Goal: Task Accomplishment & Management: Manage account settings

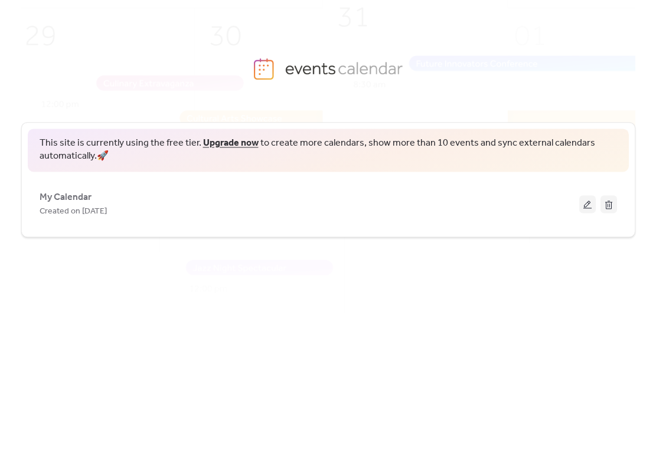
click at [585, 203] on button at bounding box center [587, 204] width 17 height 18
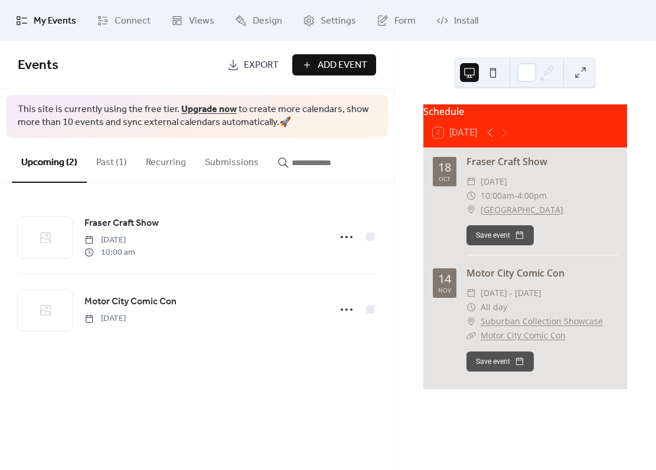
click at [113, 158] on button "Past (1)" at bounding box center [112, 160] width 50 height 44
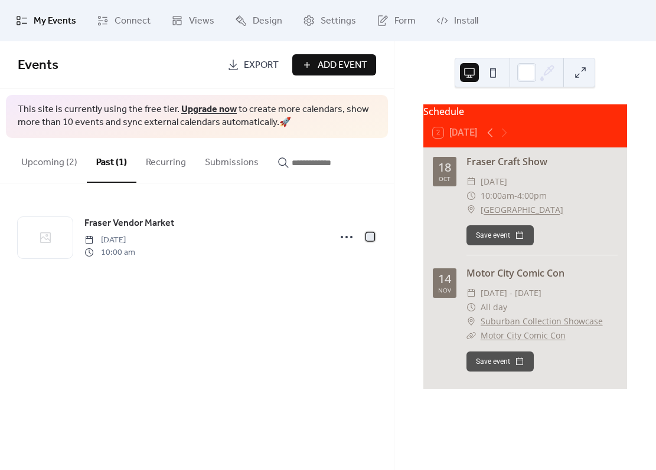
click at [368, 235] on div at bounding box center [370, 237] width 8 height 8
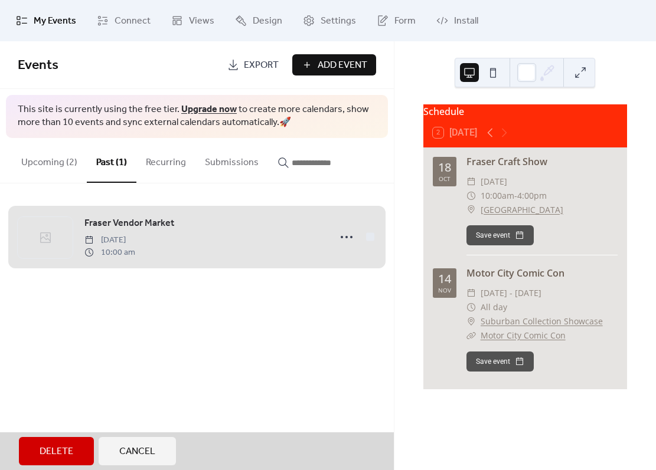
click at [59, 451] on span "Delete" at bounding box center [57, 452] width 34 height 14
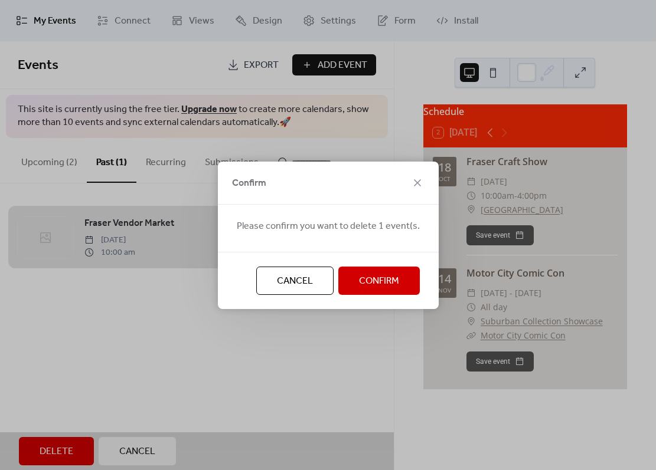
click at [380, 285] on span "Confirm" at bounding box center [379, 281] width 40 height 14
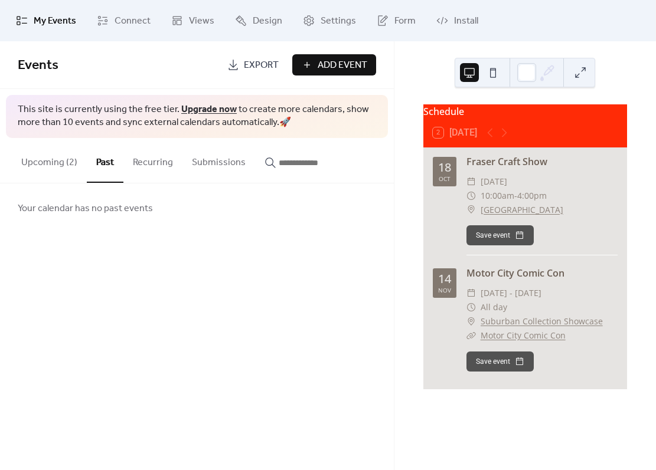
click at [57, 161] on button "Upcoming (2)" at bounding box center [49, 160] width 75 height 44
